Goal: Task Accomplishment & Management: Manage account settings

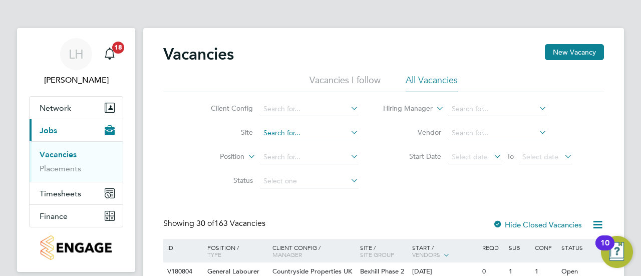
click at [306, 133] on input at bounding box center [309, 133] width 99 height 14
type input "A5 Aquatics"
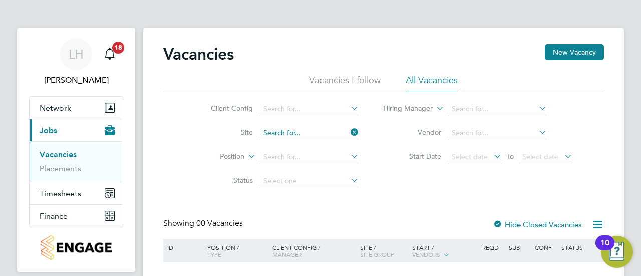
click at [307, 132] on input at bounding box center [309, 133] width 99 height 14
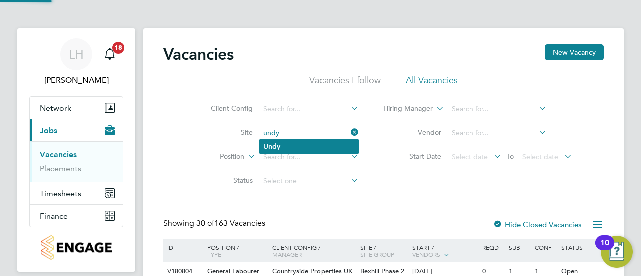
click at [303, 150] on li "Undy" at bounding box center [308, 147] width 99 height 14
type input "Undy"
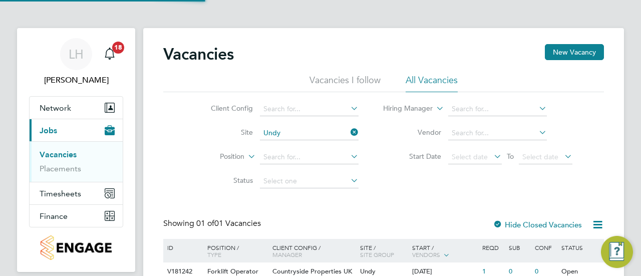
click at [378, 181] on div "Client Config Site Undy Position Status Hiring Manager Vendor Start Date Select…" at bounding box center [383, 142] width 441 height 101
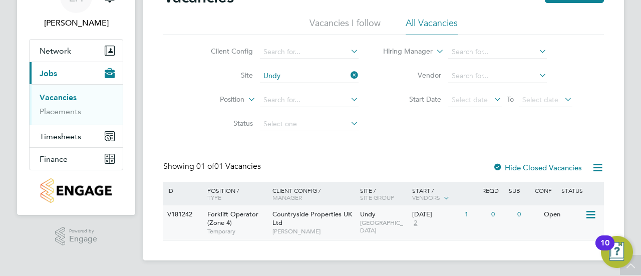
click at [352, 229] on span "[PERSON_NAME]" at bounding box center [313, 231] width 83 height 8
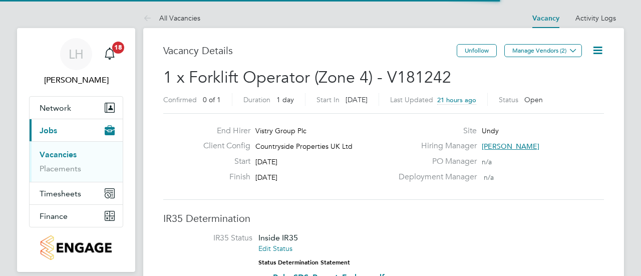
click at [604, 46] on icon at bounding box center [598, 50] width 13 height 13
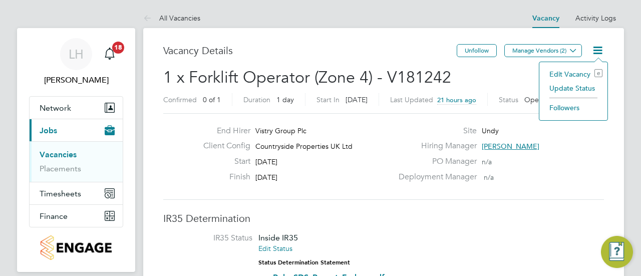
click at [572, 77] on li "Edit Vacancy e" at bounding box center [573, 74] width 58 height 14
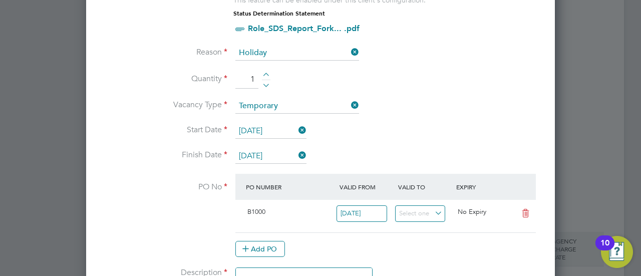
scroll to position [510, 0]
click at [528, 210] on icon at bounding box center [525, 214] width 13 height 8
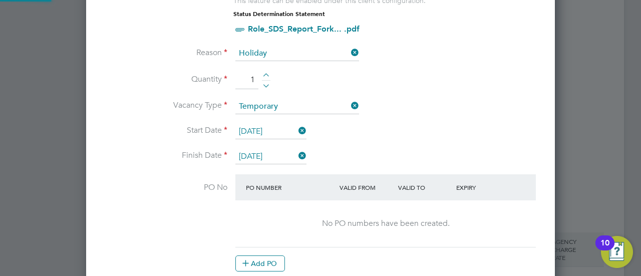
scroll to position [1331, 469]
click at [266, 255] on button "Add PO" at bounding box center [260, 263] width 50 height 16
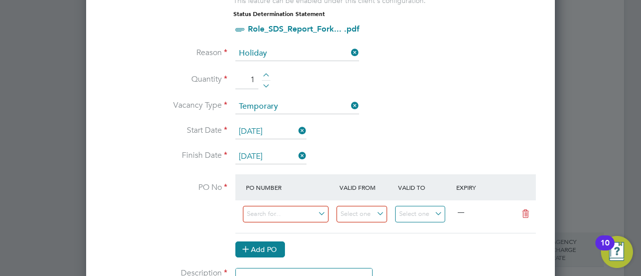
scroll to position [1316, 469]
click at [290, 210] on input at bounding box center [286, 214] width 86 height 17
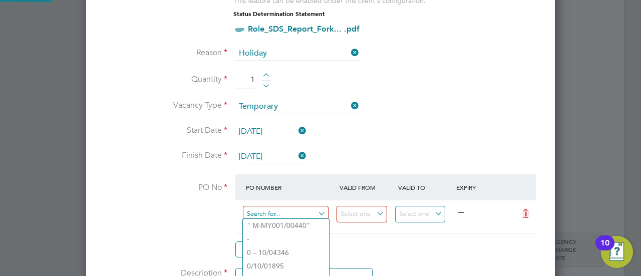
paste input "M-B1000/00083"
type input "M-B1000/00083"
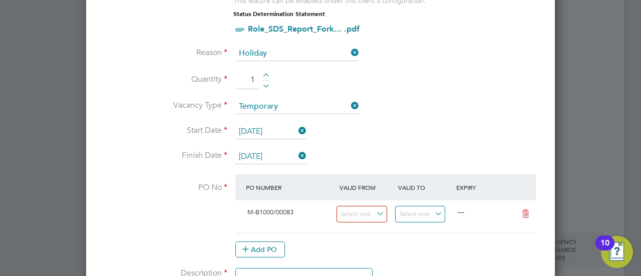
click at [284, 240] on li "Use "M-B1000/00083"" at bounding box center [286, 239] width 86 height 14
click at [376, 242] on div "Add PO" at bounding box center [385, 249] width 301 height 16
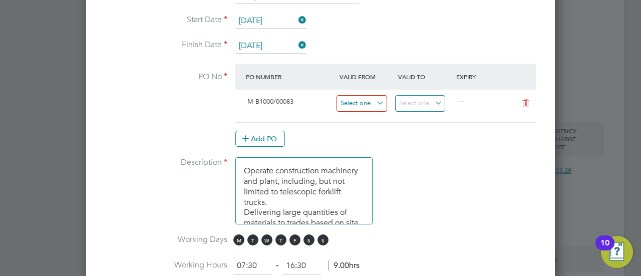
click at [383, 106] on input at bounding box center [362, 103] width 51 height 17
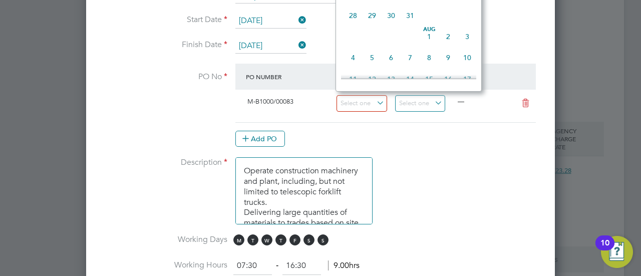
click at [399, 33] on span at bounding box center [391, 36] width 19 height 19
click at [395, 25] on span "30" at bounding box center [391, 15] width 19 height 19
type input "[DATE]"
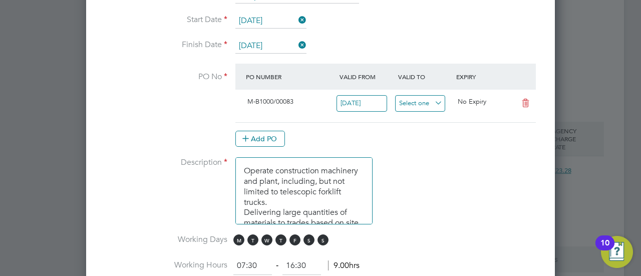
click at [407, 104] on input at bounding box center [420, 103] width 51 height 17
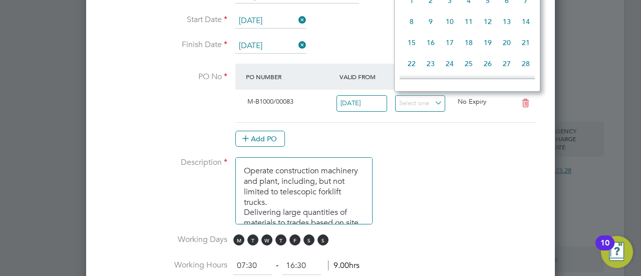
click at [433, 52] on span "16" at bounding box center [430, 42] width 19 height 19
type input "[DATE]"
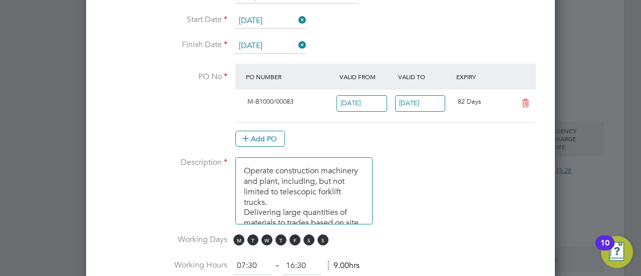
click at [443, 133] on div "Add PO" at bounding box center [385, 139] width 301 height 16
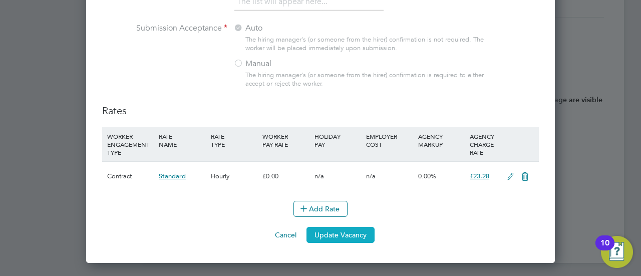
click at [352, 243] on button "Update Vacancy" at bounding box center [341, 235] width 68 height 16
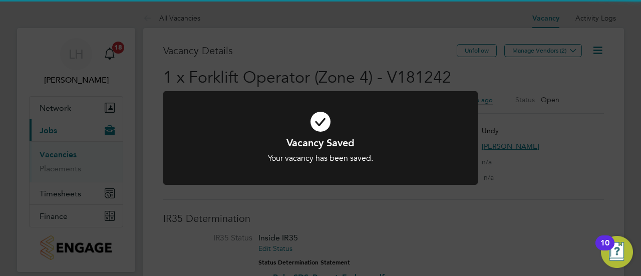
click at [370, 169] on div at bounding box center [320, 138] width 315 height 94
